Goal: Navigation & Orientation: Understand site structure

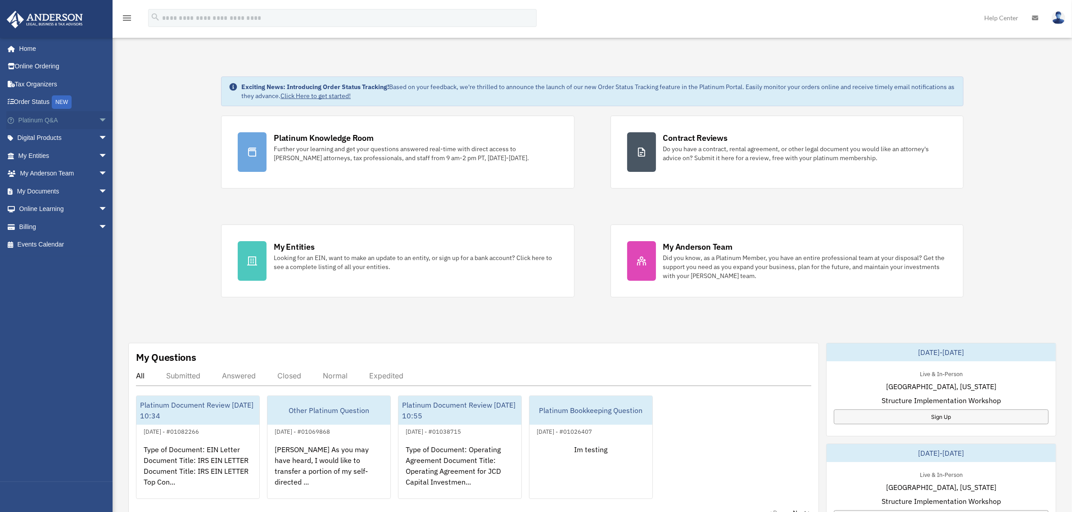
click at [99, 117] on span "arrow_drop_down" at bounding box center [108, 120] width 18 height 18
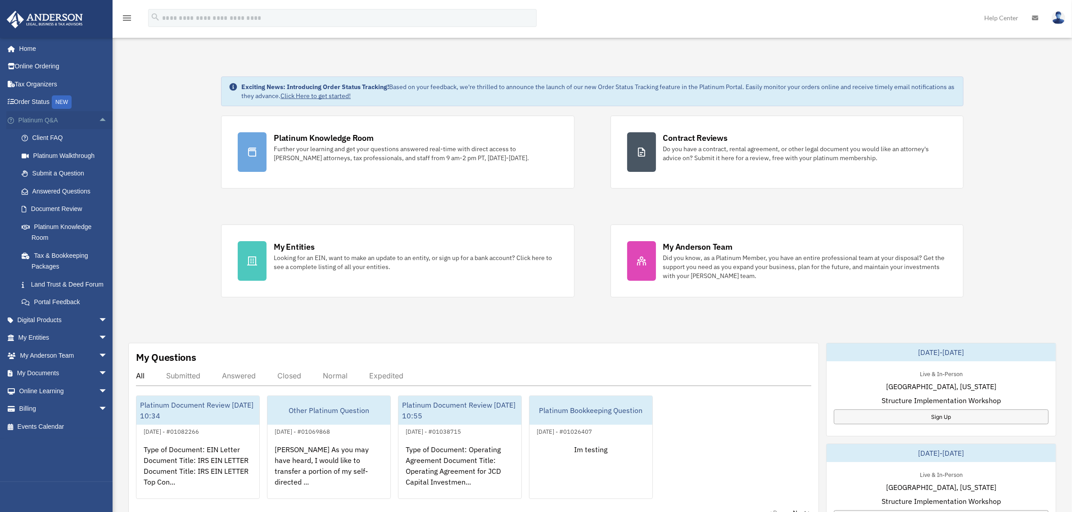
click at [99, 117] on span "arrow_drop_up" at bounding box center [108, 120] width 18 height 18
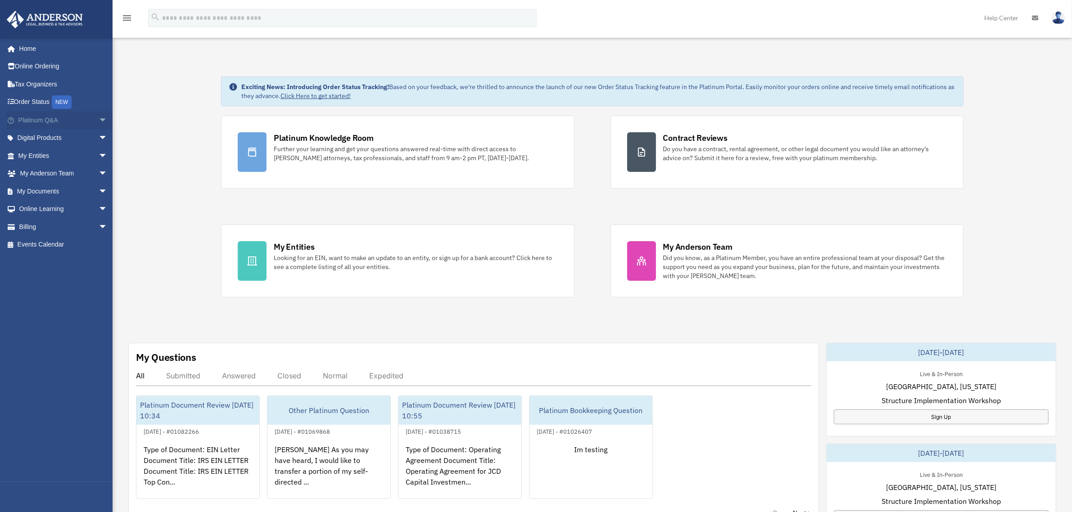
click at [99, 116] on span "arrow_drop_down" at bounding box center [108, 120] width 18 height 18
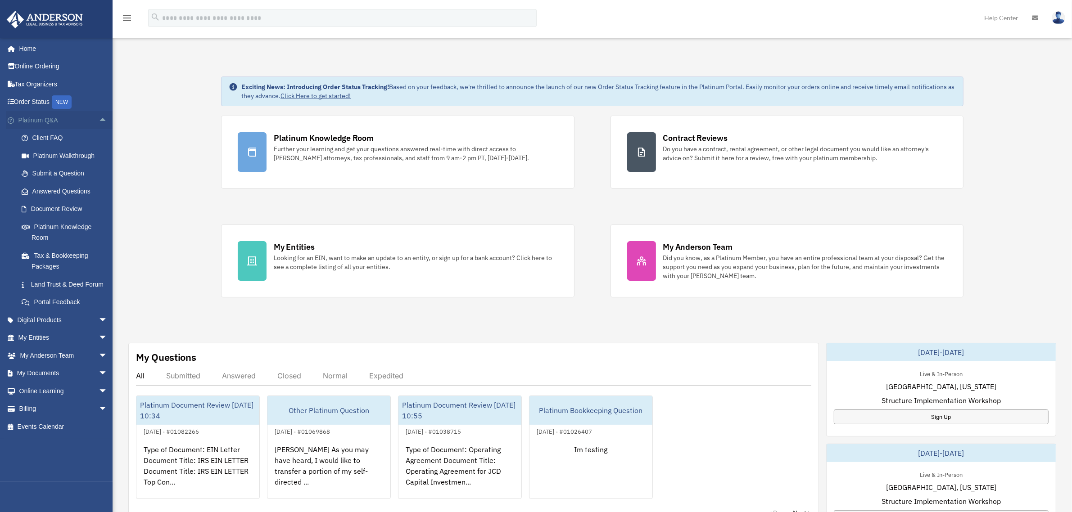
click at [99, 116] on span "arrow_drop_up" at bounding box center [108, 120] width 18 height 18
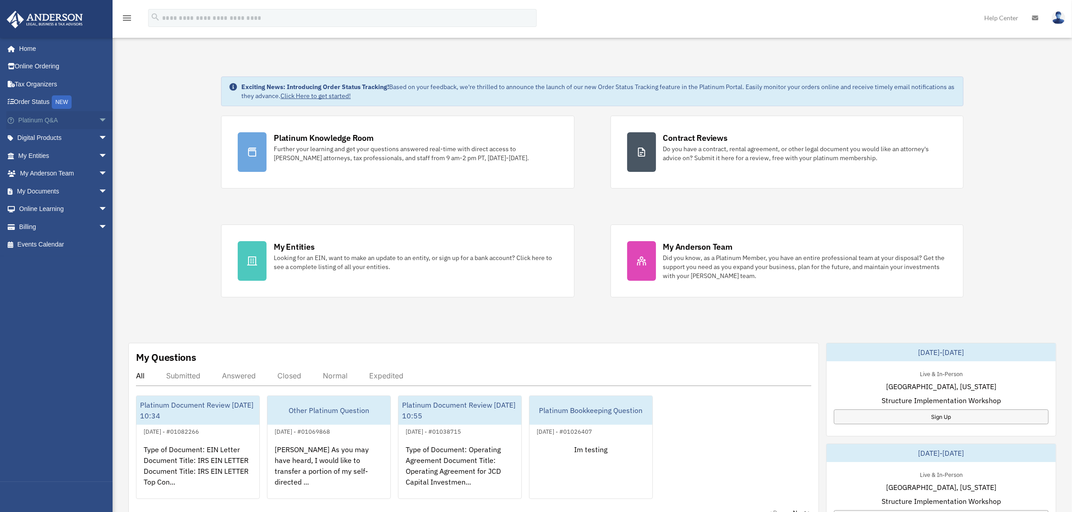
click at [99, 117] on span "arrow_drop_down" at bounding box center [108, 120] width 18 height 18
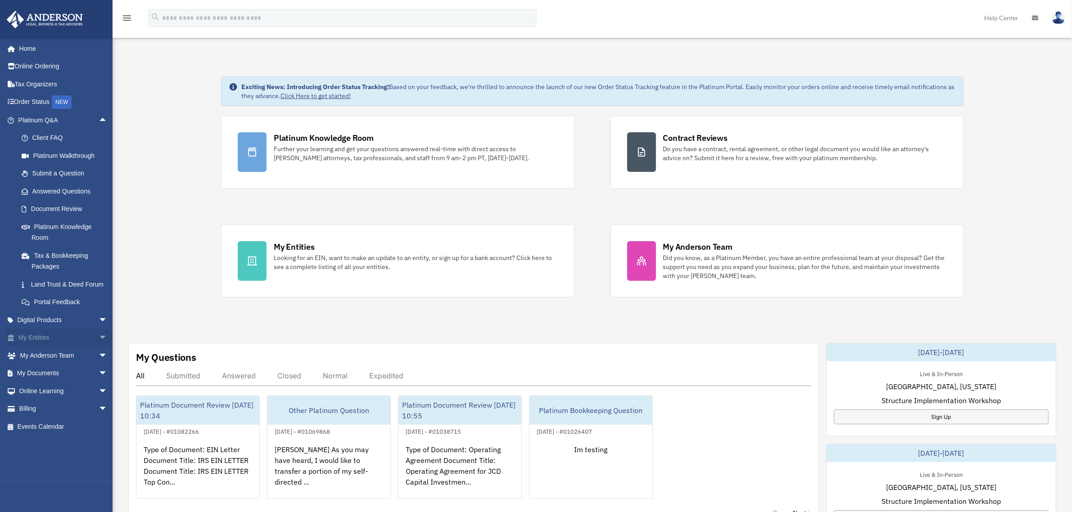
click at [99, 343] on span "arrow_drop_down" at bounding box center [108, 338] width 18 height 18
click at [99, 343] on span "arrow_drop_up" at bounding box center [108, 338] width 18 height 18
click at [99, 119] on span "arrow_drop_up" at bounding box center [108, 120] width 18 height 18
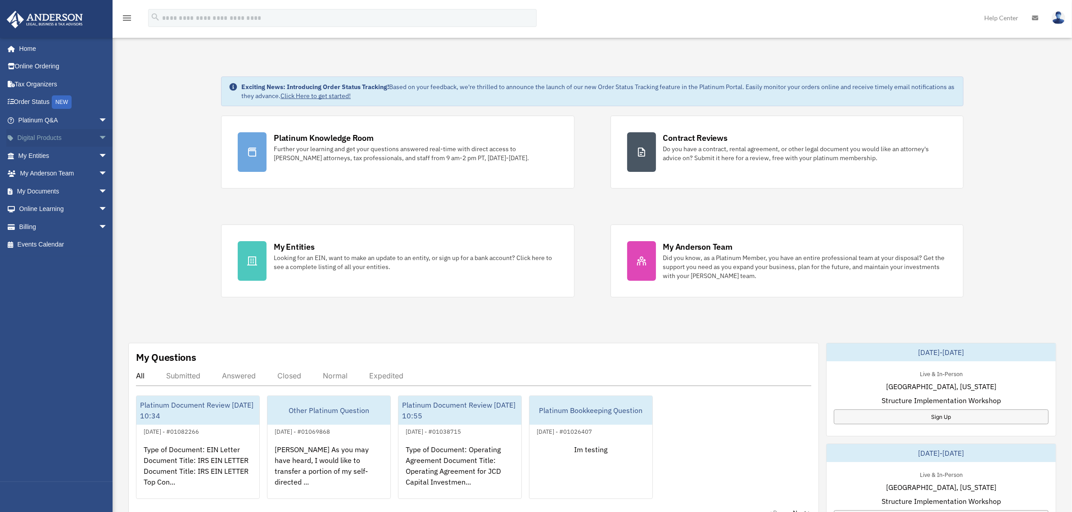
click at [99, 133] on span "arrow_drop_down" at bounding box center [108, 138] width 18 height 18
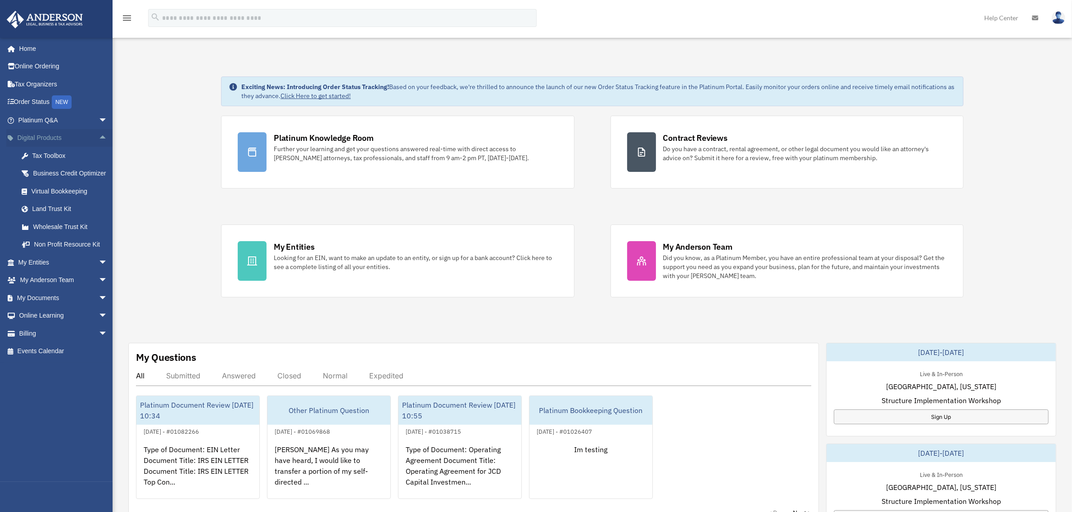
click at [99, 133] on span "arrow_drop_up" at bounding box center [108, 138] width 18 height 18
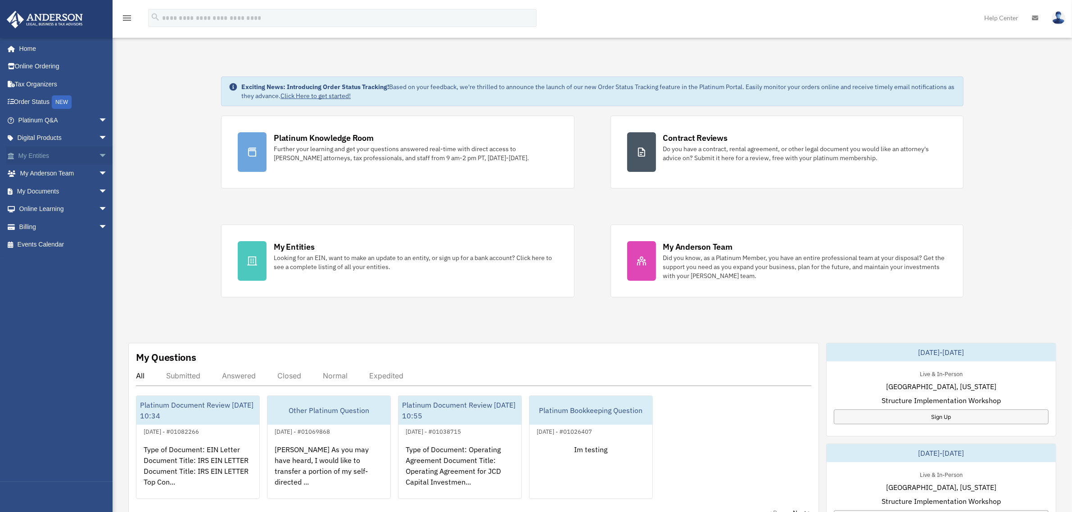
click at [99, 151] on span "arrow_drop_down" at bounding box center [108, 156] width 18 height 18
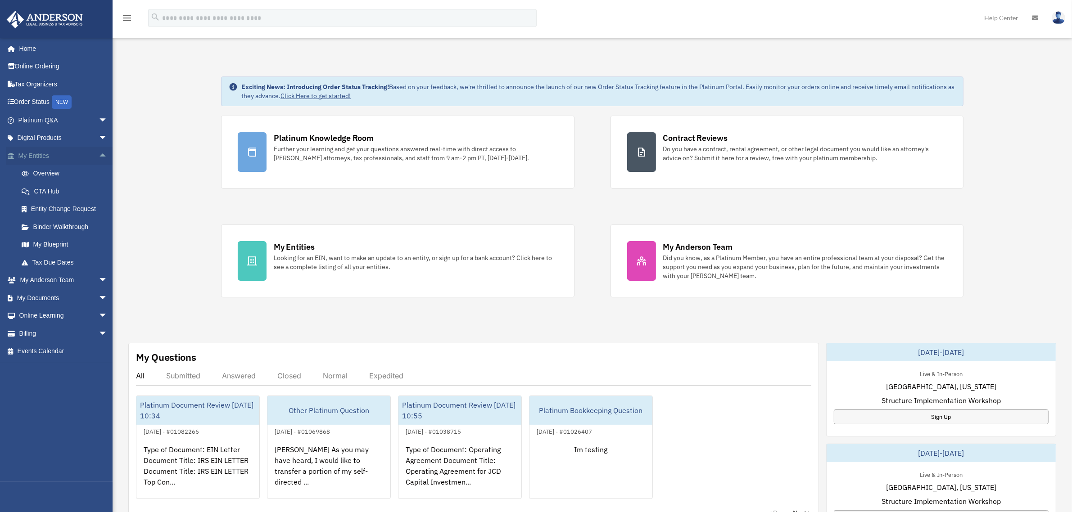
click at [99, 154] on span "arrow_drop_up" at bounding box center [108, 156] width 18 height 18
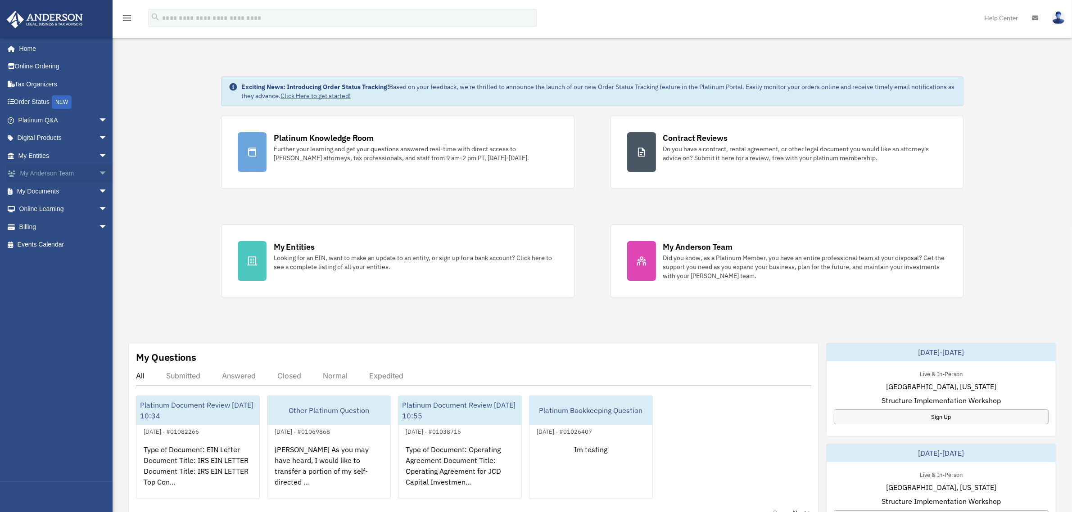
click at [99, 170] on span "arrow_drop_down" at bounding box center [108, 174] width 18 height 18
click at [99, 171] on span "arrow_drop_up" at bounding box center [108, 174] width 18 height 18
click at [99, 188] on span "arrow_drop_down" at bounding box center [108, 191] width 18 height 18
click at [99, 190] on span "arrow_drop_up" at bounding box center [108, 191] width 18 height 18
